Goal: Information Seeking & Learning: Compare options

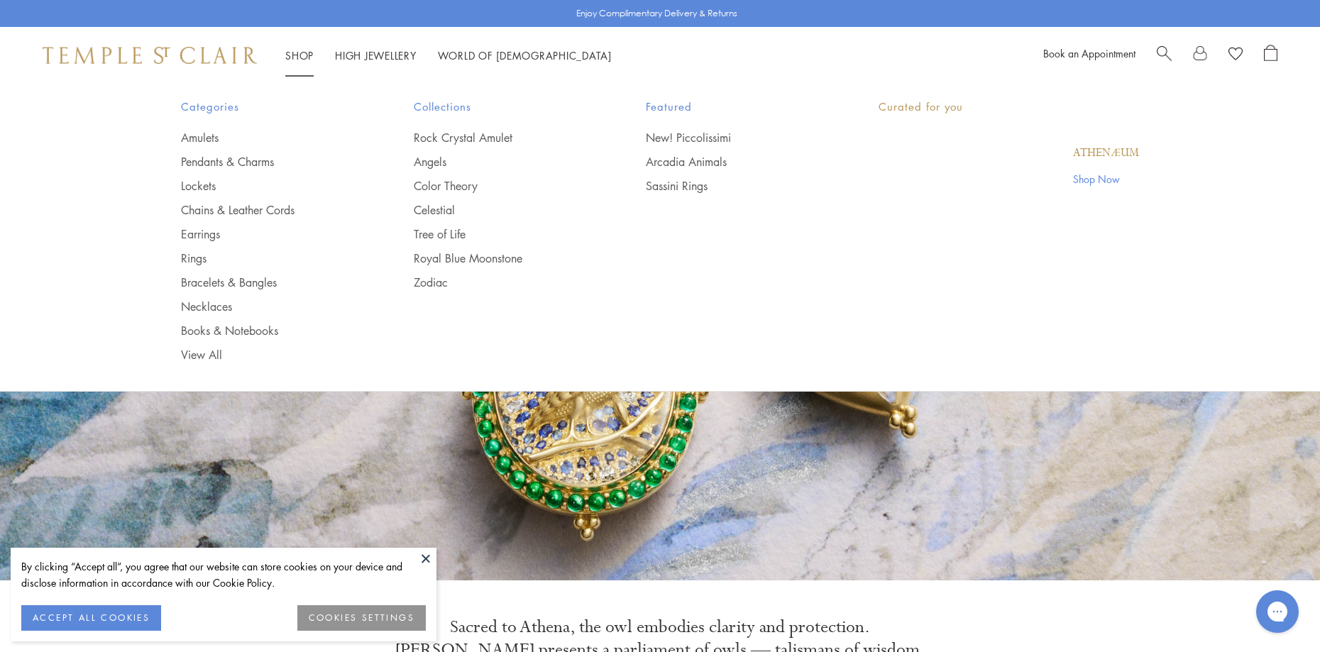
click at [302, 53] on link "Shop Shop" at bounding box center [299, 55] width 28 height 14
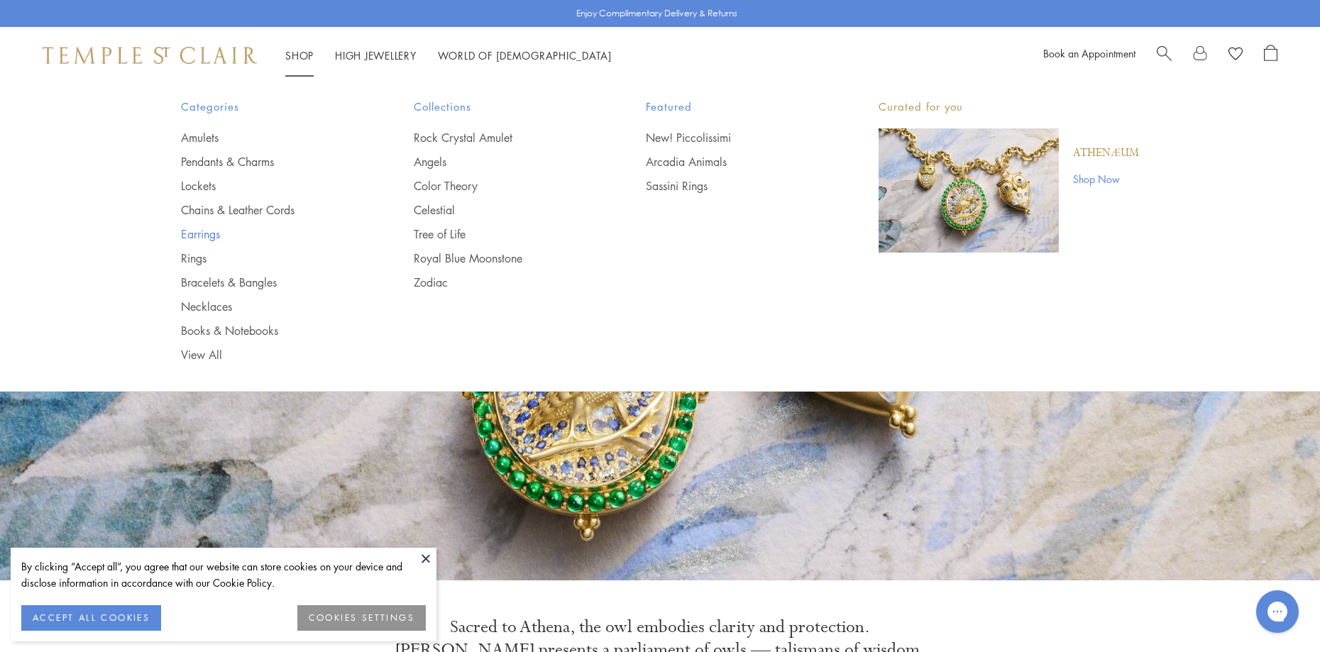
click at [209, 232] on link "Earrings" at bounding box center [269, 234] width 176 height 16
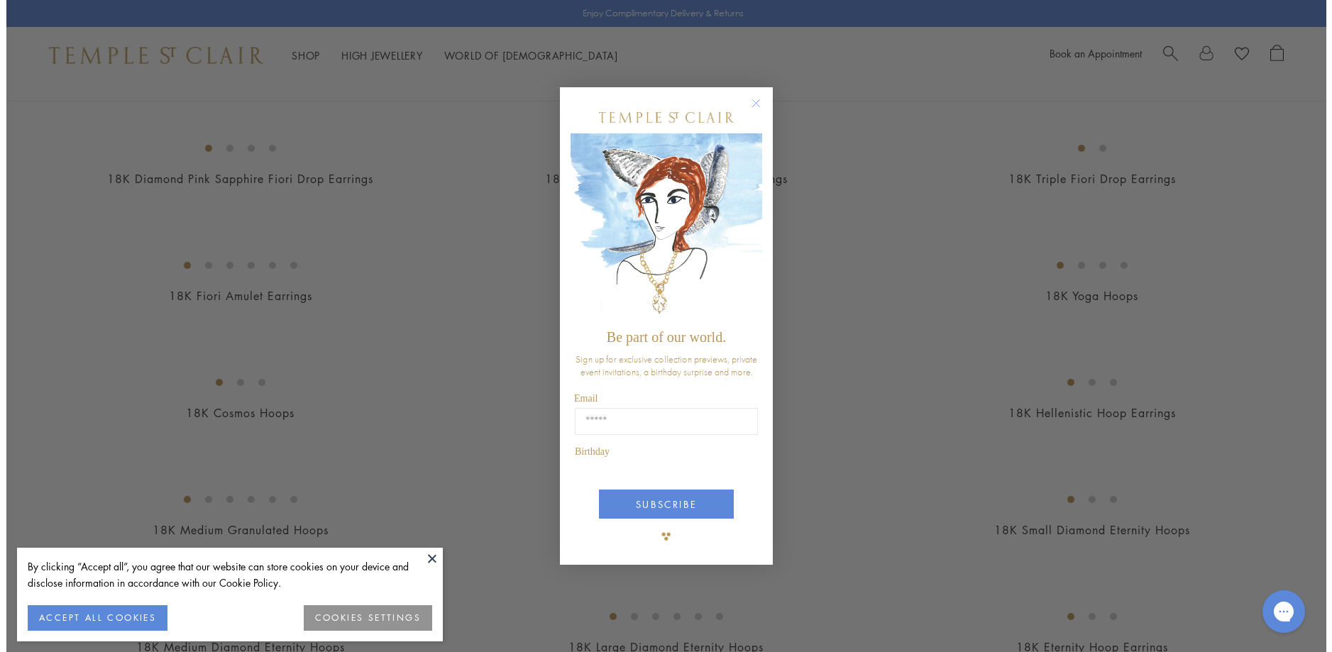
scroll to position [1356, 0]
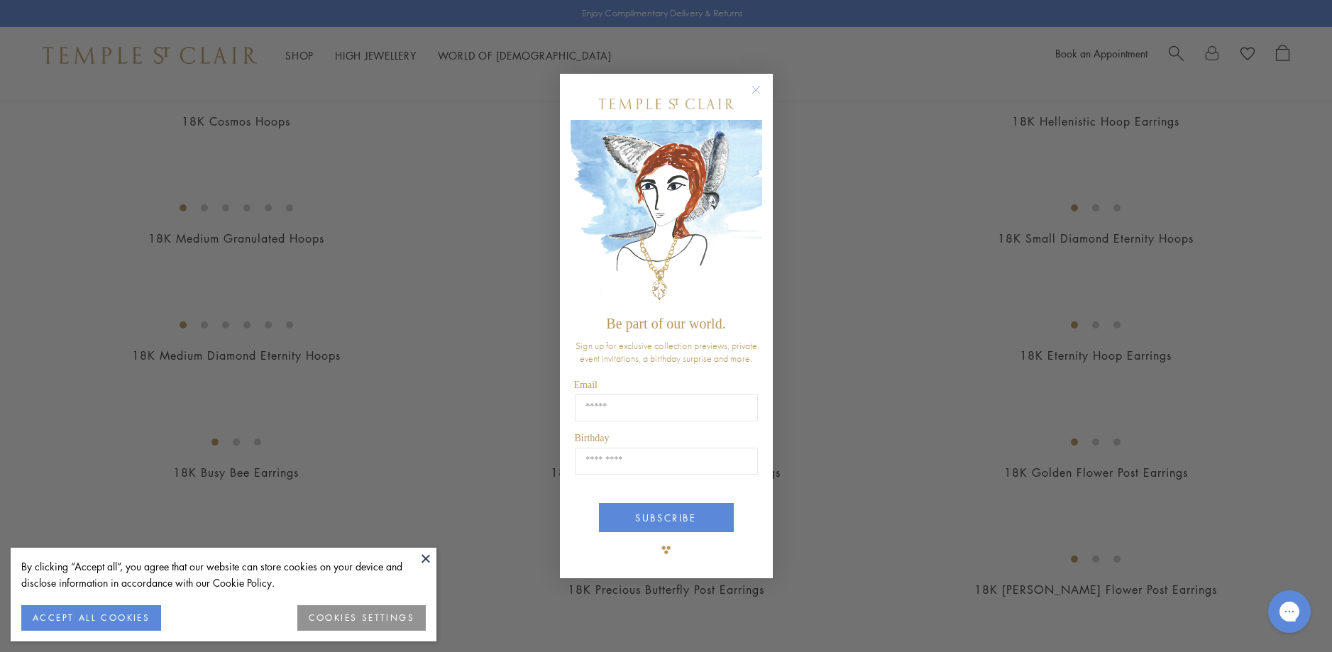
click at [758, 89] on circle "Close dialog" at bounding box center [755, 89] width 17 height 17
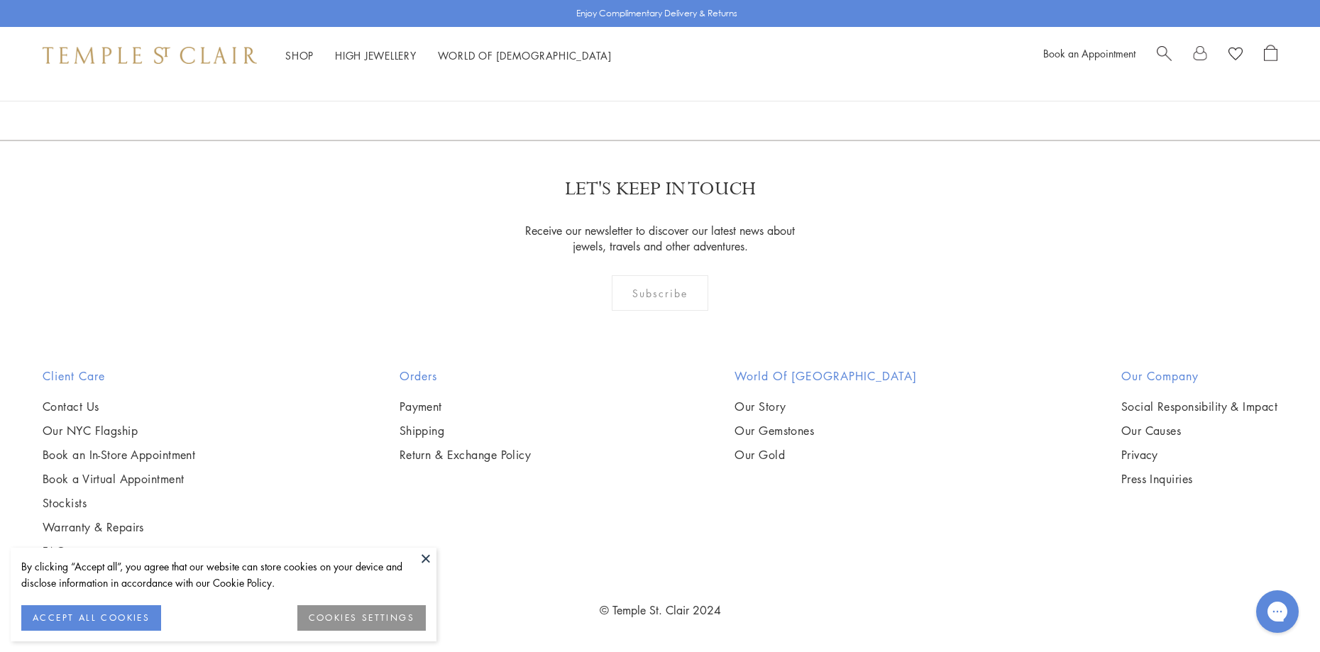
scroll to position [4969, 0]
click at [0, 0] on img at bounding box center [0, 0] width 0 height 0
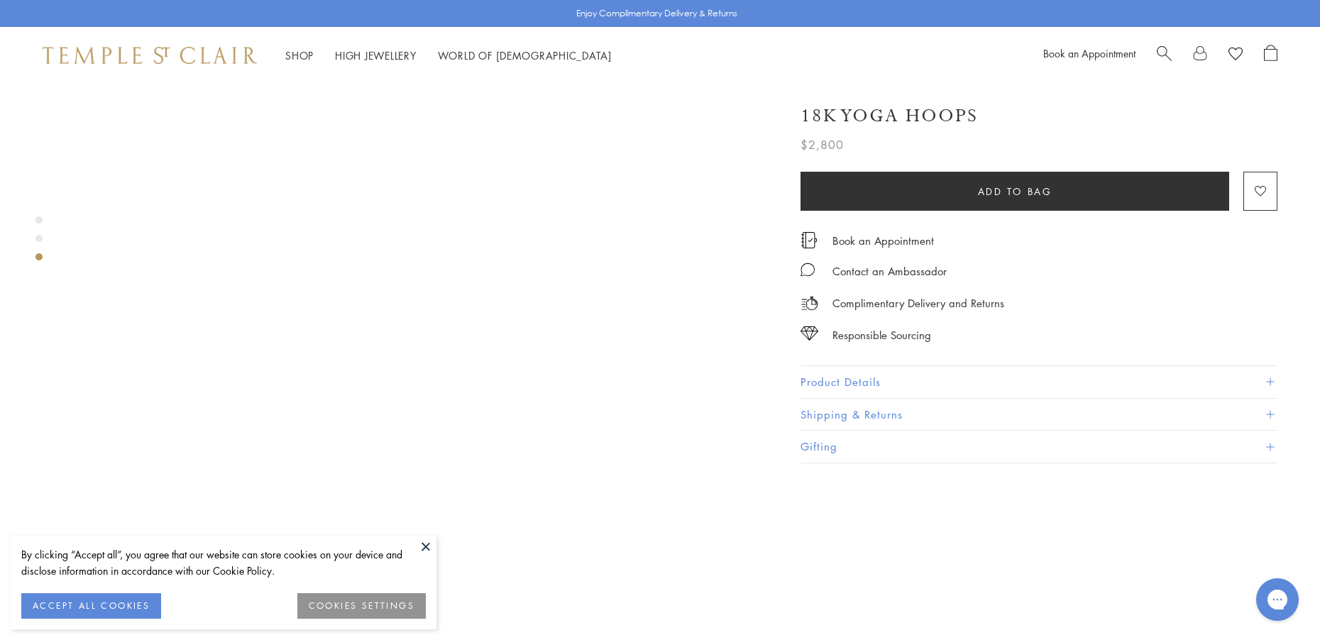
scroll to position [1420, 0]
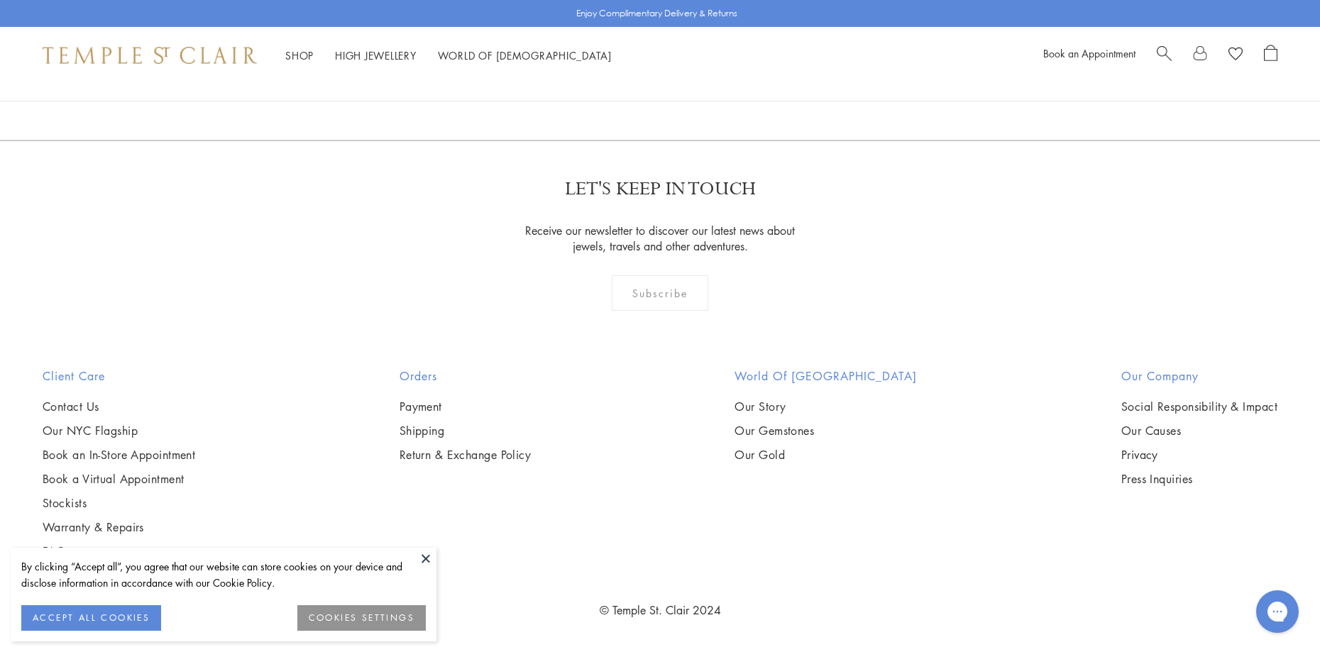
scroll to position [8724, 0]
click at [639, 83] on link "2" at bounding box center [637, 63] width 47 height 39
click at [708, 83] on link "3" at bounding box center [706, 63] width 47 height 39
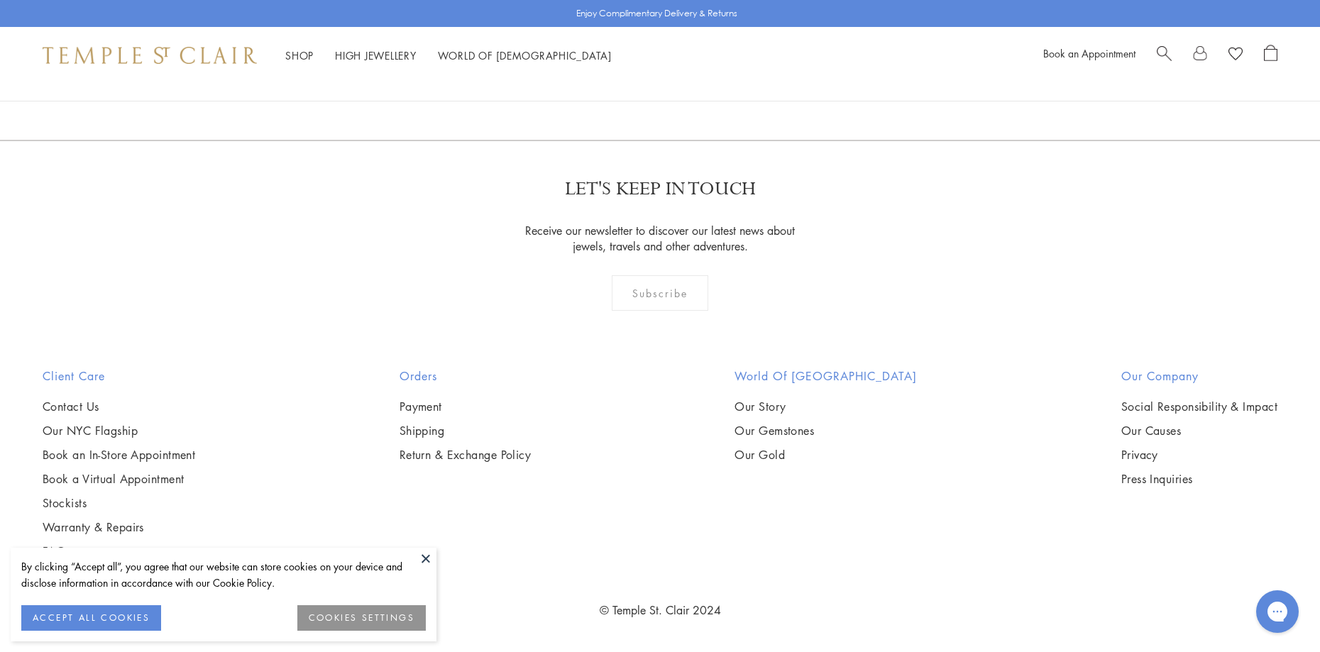
click at [635, 83] on link "1" at bounding box center [636, 63] width 47 height 39
click at [0, 0] on img at bounding box center [0, 0] width 0 height 0
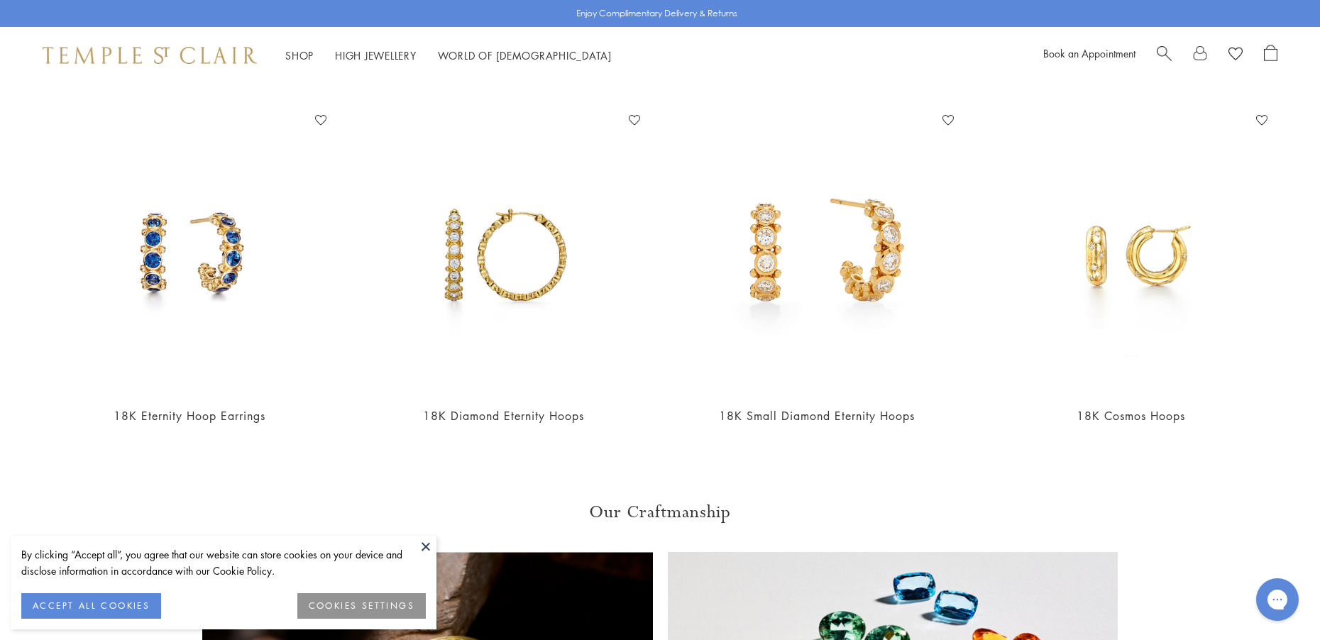
scroll to position [2200, 0]
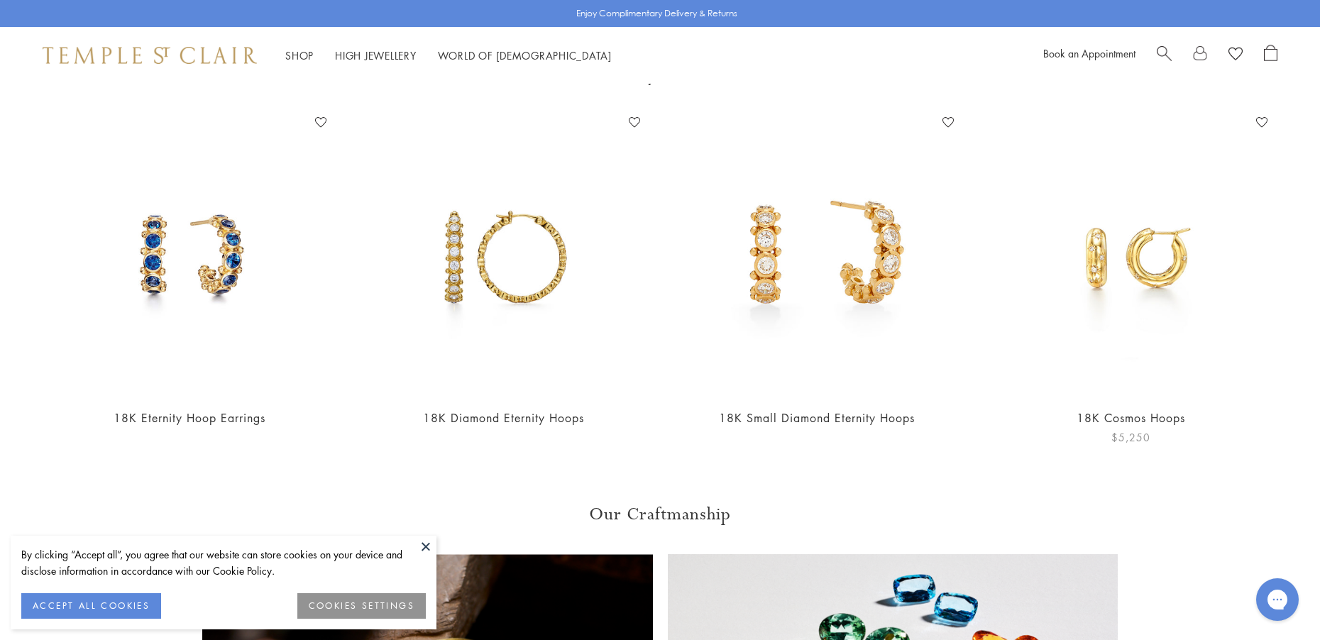
click at [1178, 233] on img at bounding box center [1130, 253] width 285 height 285
